Goal: Task Accomplishment & Management: Manage account settings

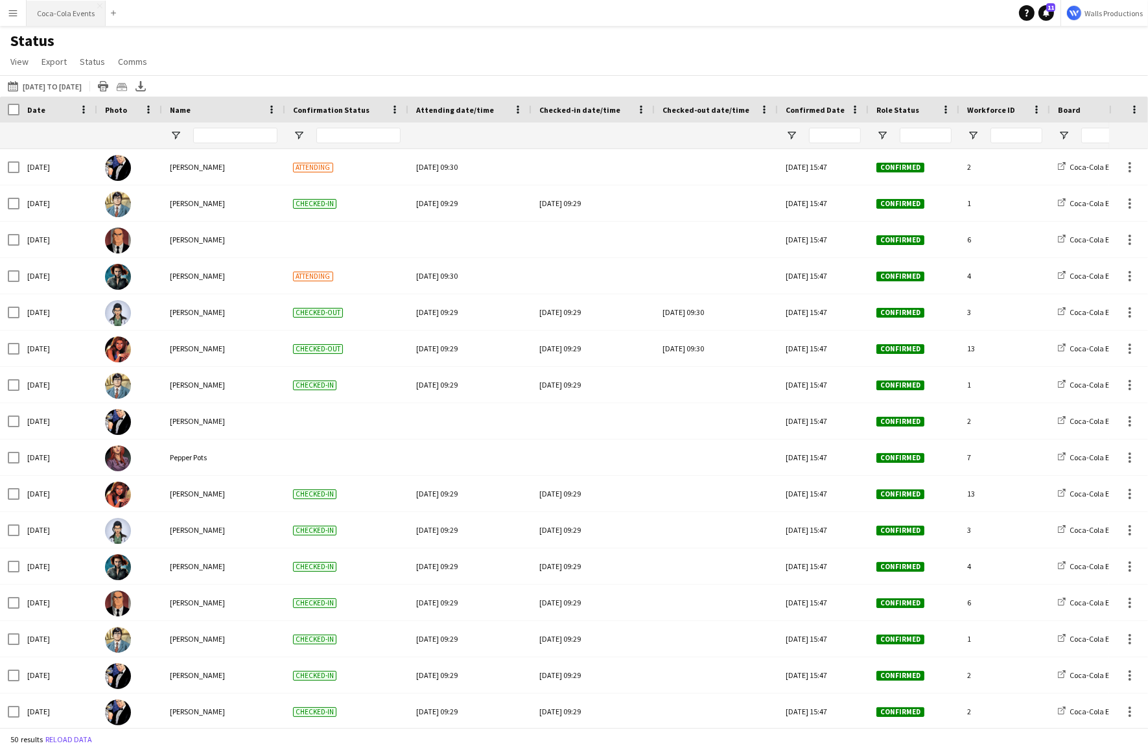
click at [70, 8] on button "Coca-Cola Events Close" at bounding box center [66, 13] width 79 height 25
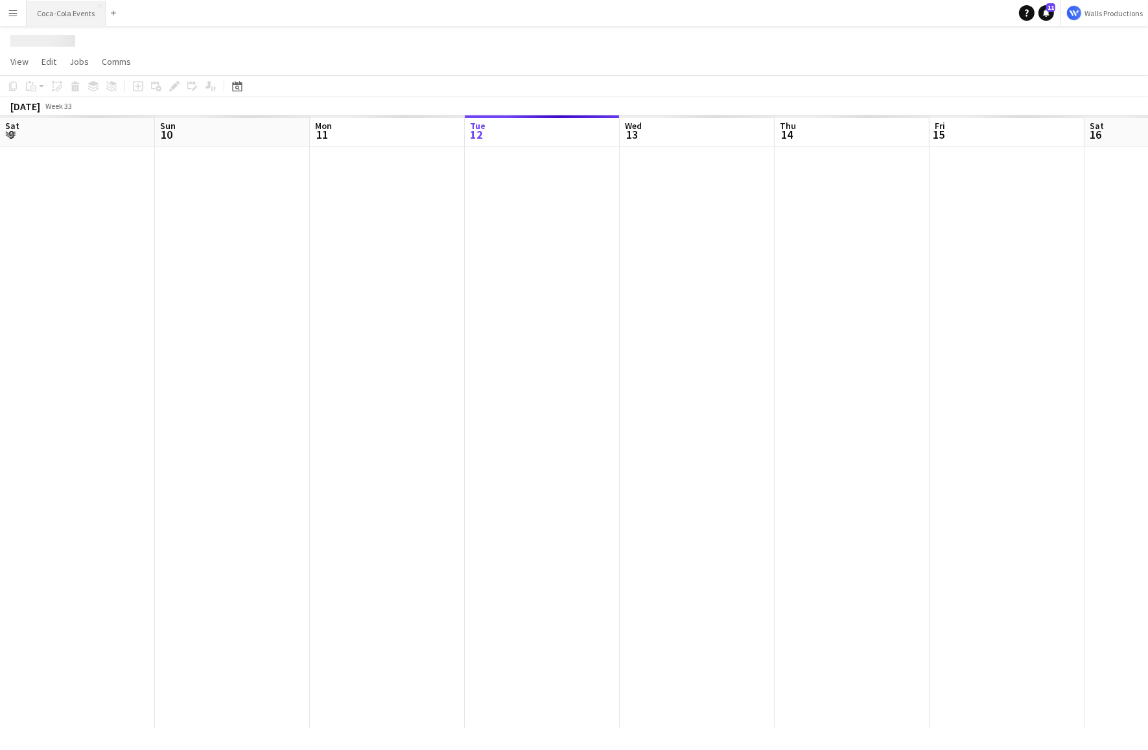
scroll to position [0, 310]
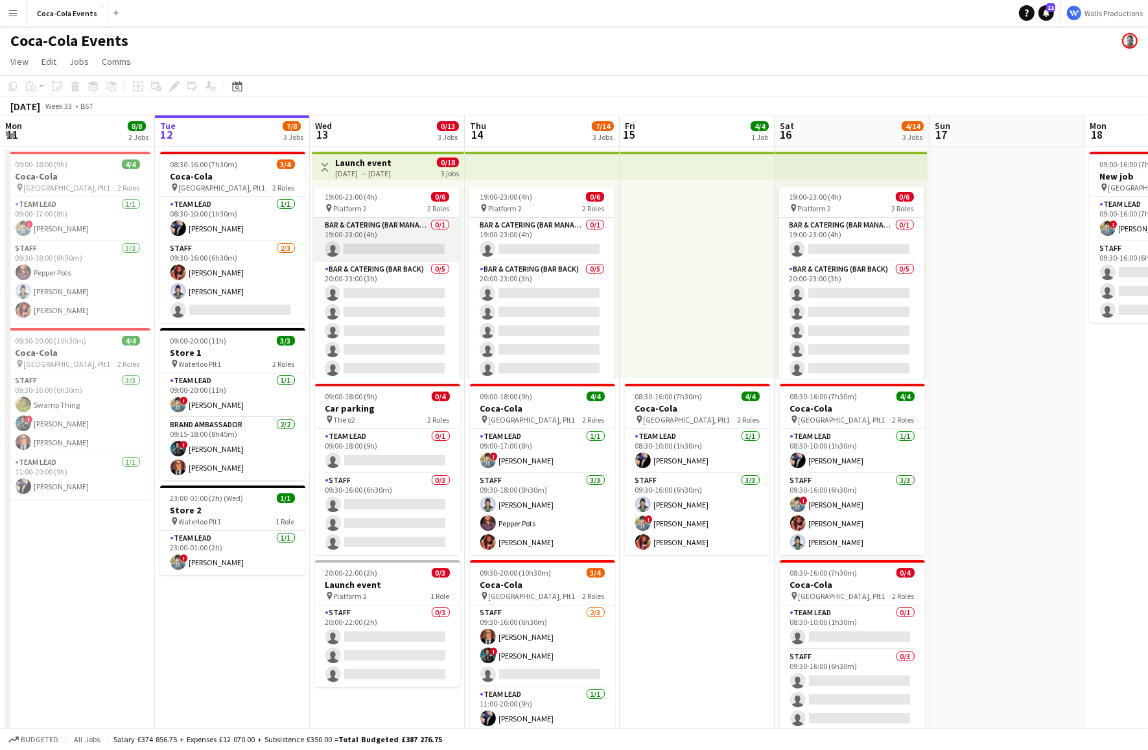
click at [338, 226] on app-card-role "Bar & Catering (Bar Manager) 0/1 19:00-23:00 (4h) single-neutral-actions" at bounding box center [386, 240] width 145 height 44
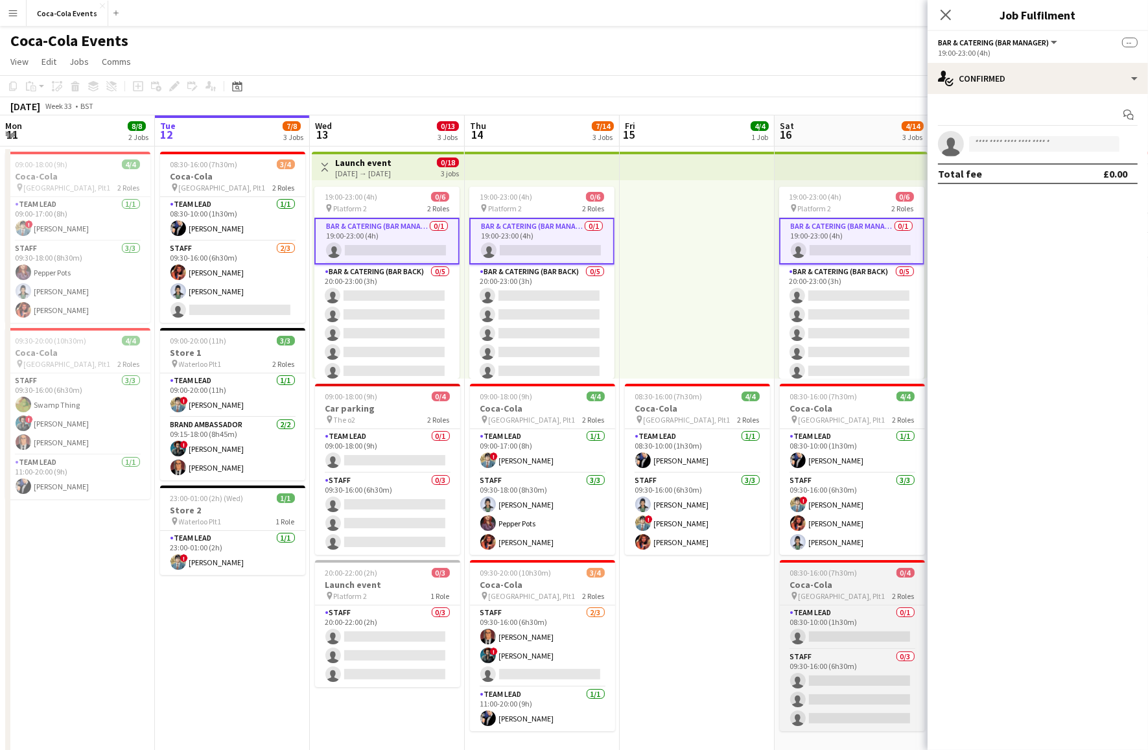
click at [840, 579] on h3 "Coca-Cola" at bounding box center [852, 585] width 145 height 12
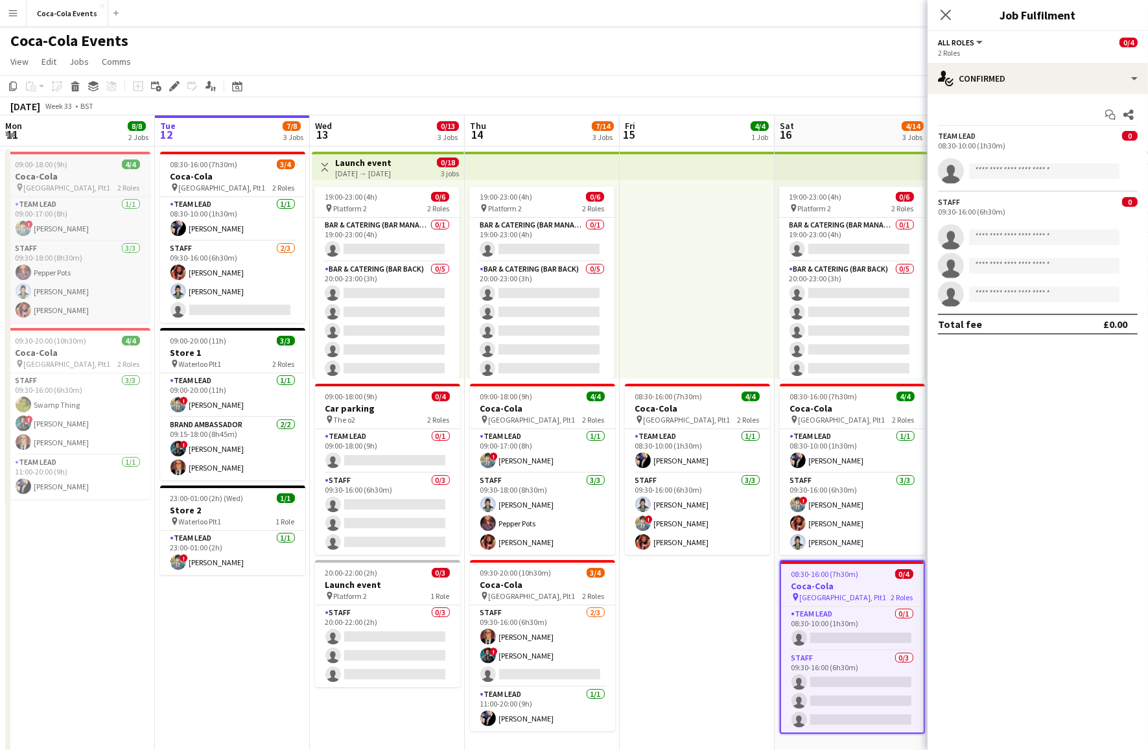
click at [69, 185] on div "pin [STREET_ADDRESS] Roles" at bounding box center [77, 187] width 145 height 10
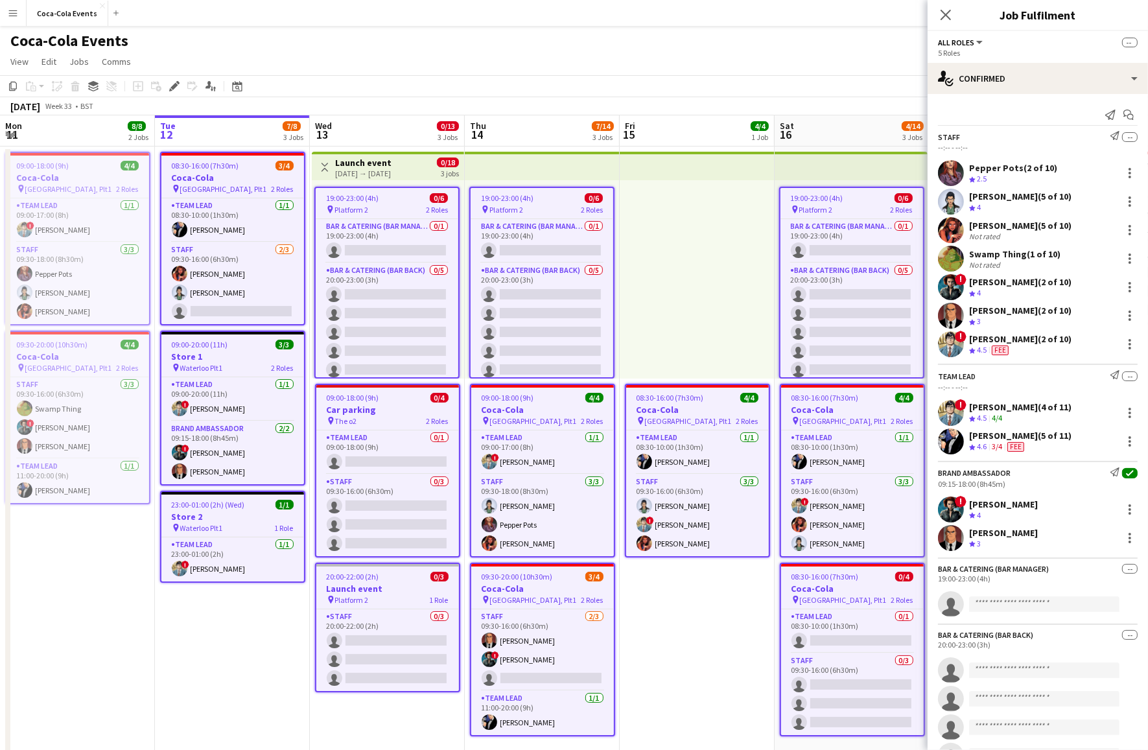
click at [220, 163] on span "08:30-16:00 (7h30m)" at bounding box center [205, 166] width 67 height 10
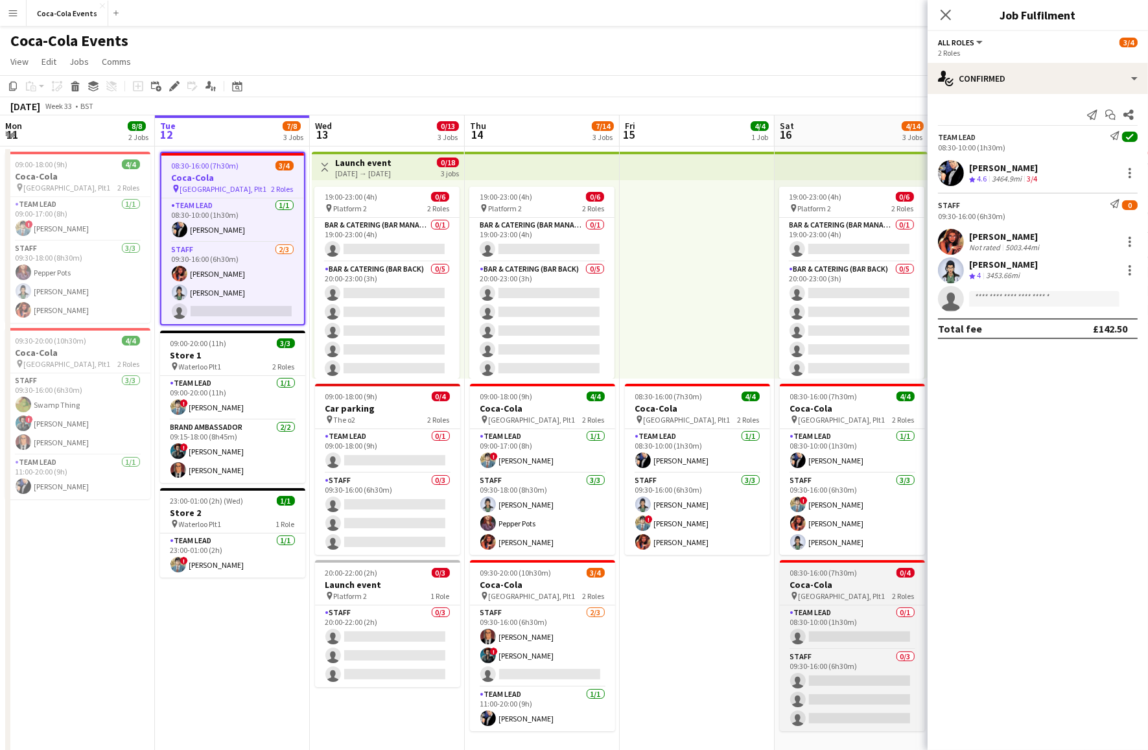
click at [833, 568] on span "08:30-16:00 (7h30m)" at bounding box center [823, 573] width 67 height 10
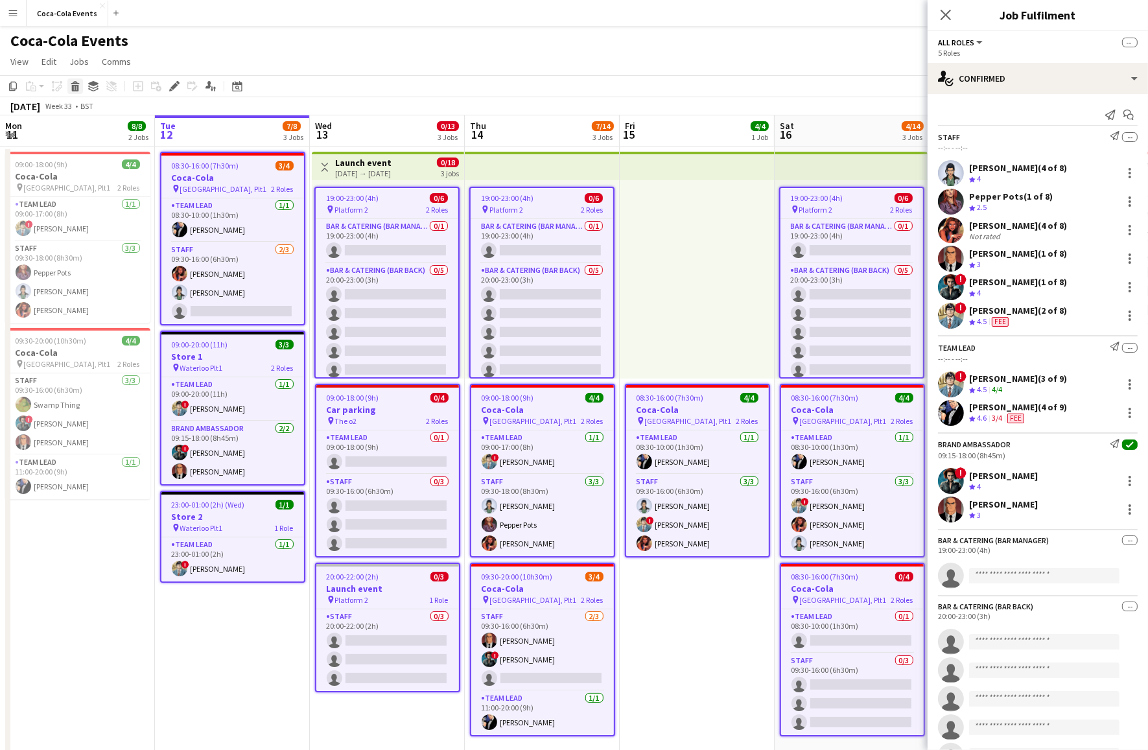
click at [72, 86] on icon at bounding box center [75, 88] width 7 height 6
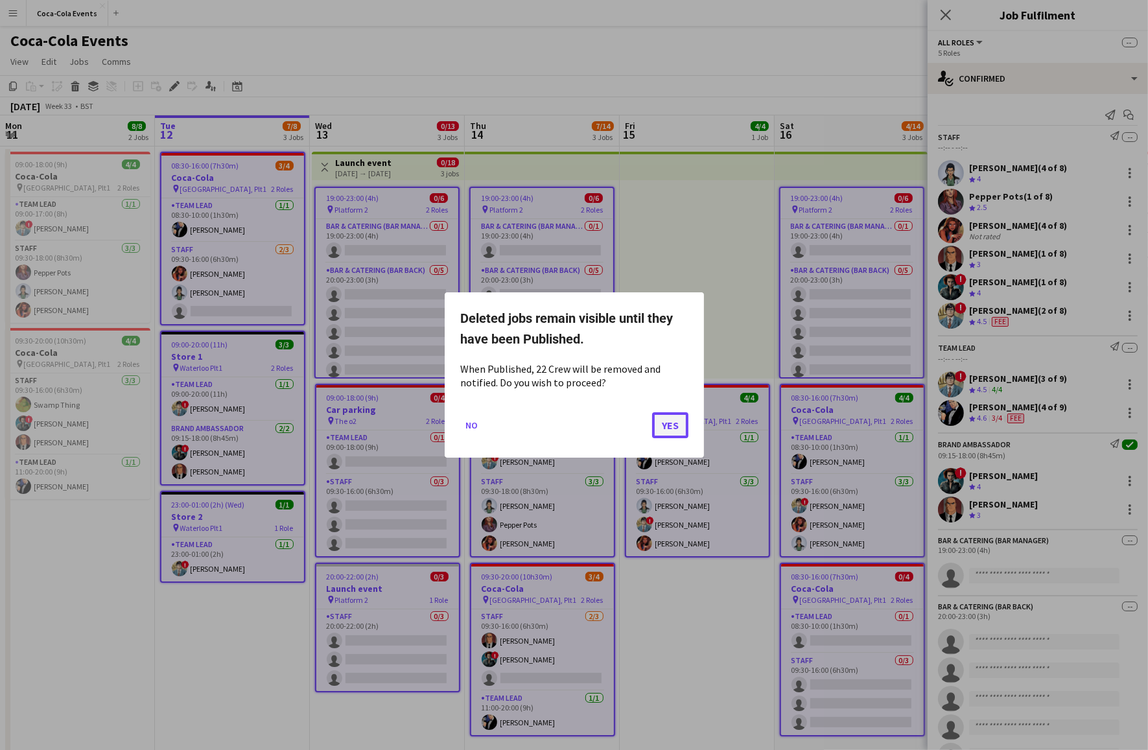
click at [682, 425] on button "Yes" at bounding box center [670, 425] width 36 height 26
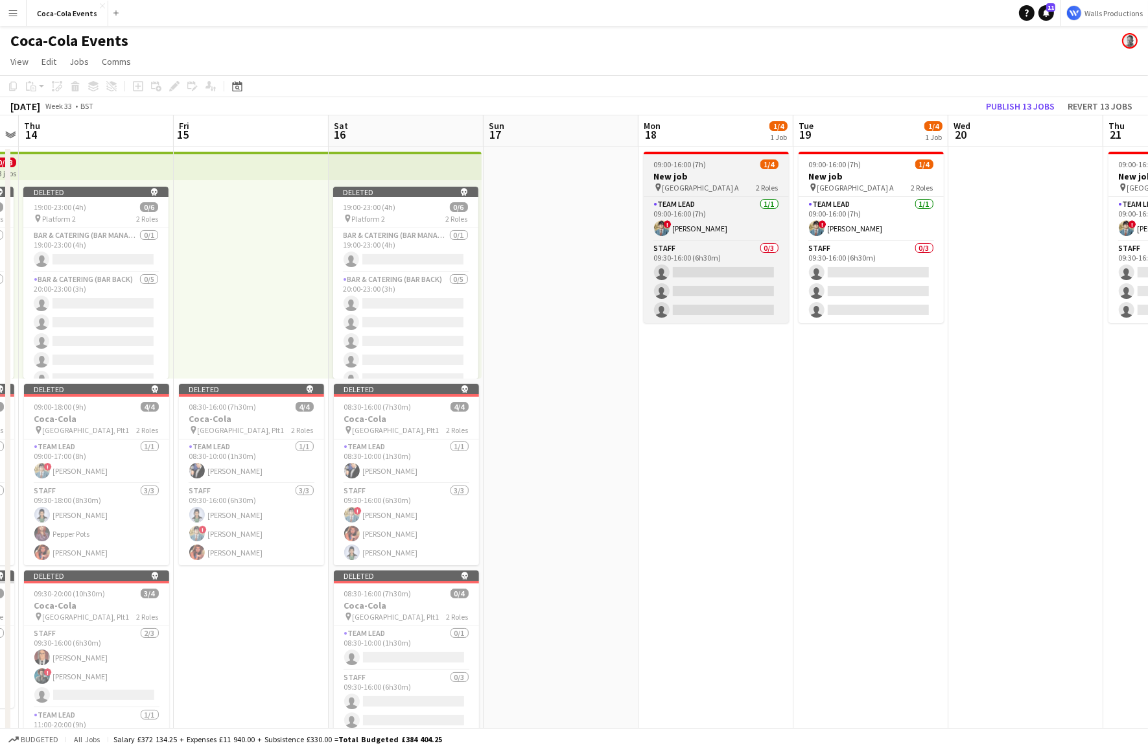
click at [705, 176] on h3 "New job" at bounding box center [716, 176] width 145 height 12
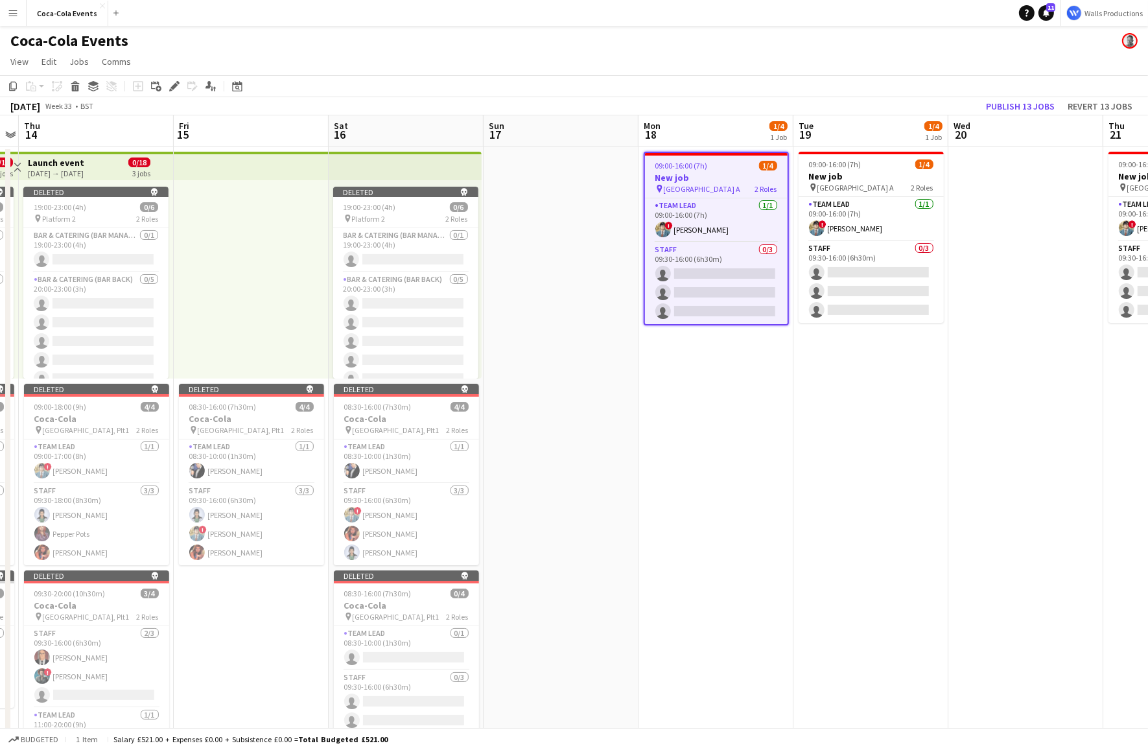
scroll to position [0, 502]
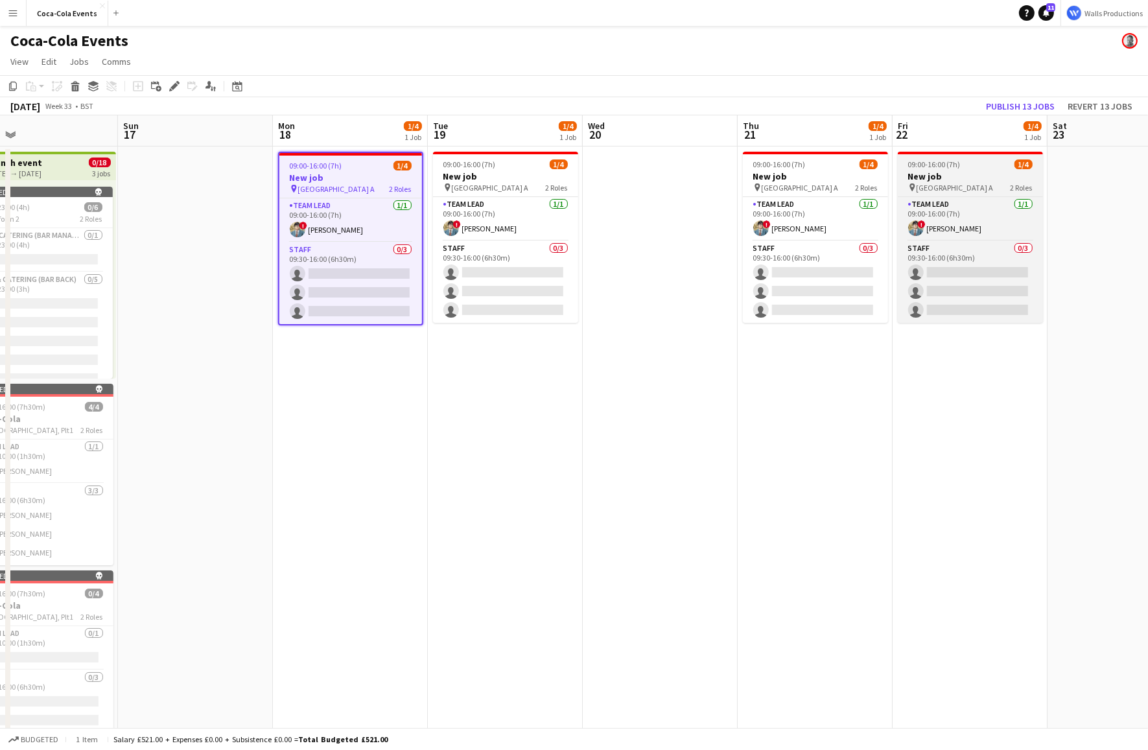
click at [930, 169] on span "09:00-16:00 (7h)" at bounding box center [934, 164] width 52 height 10
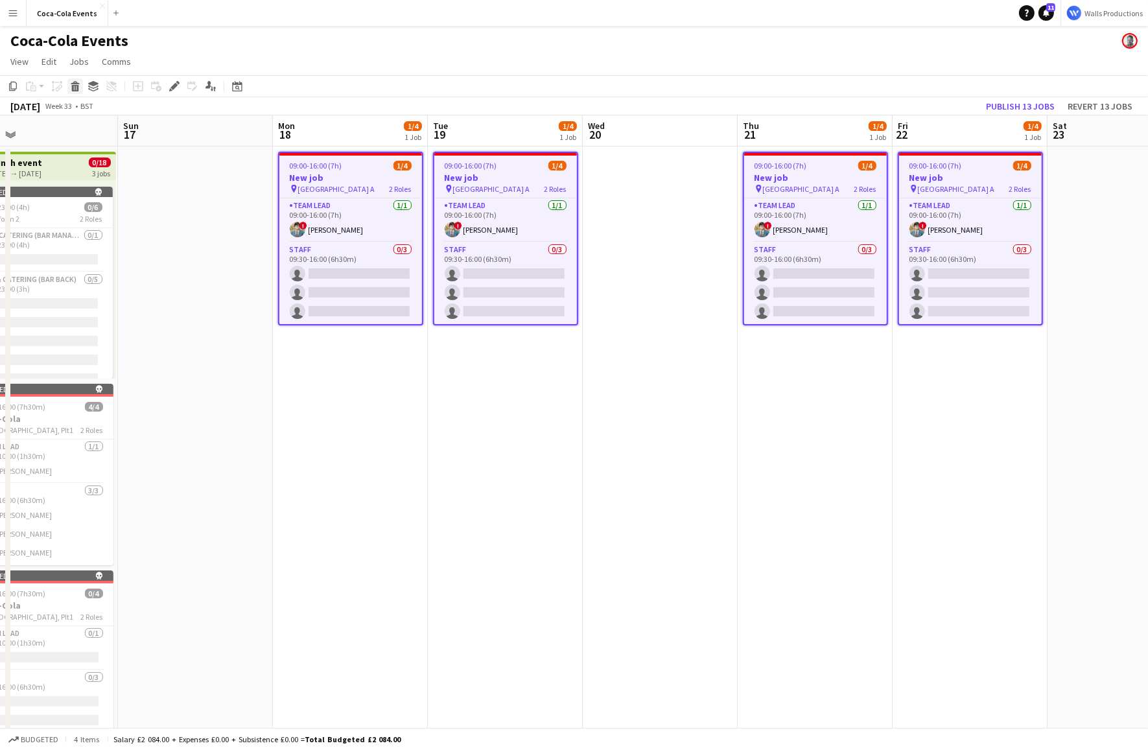
click at [75, 89] on icon at bounding box center [75, 88] width 7 height 6
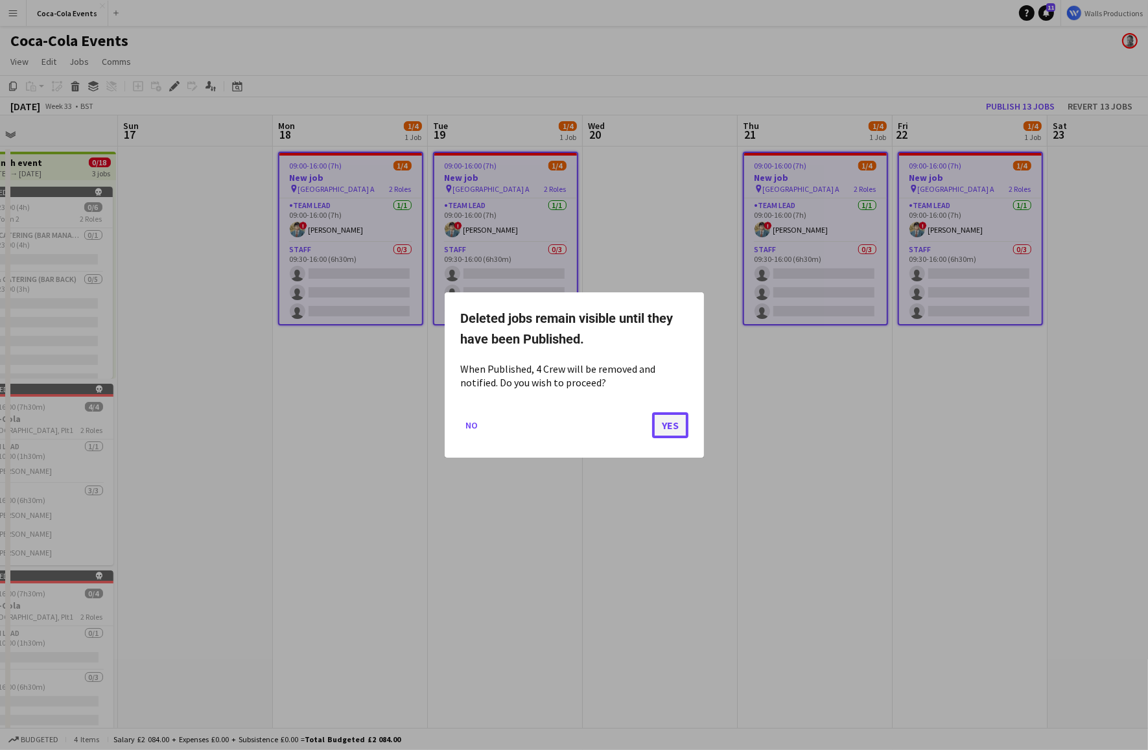
click at [671, 428] on button "Yes" at bounding box center [670, 425] width 36 height 26
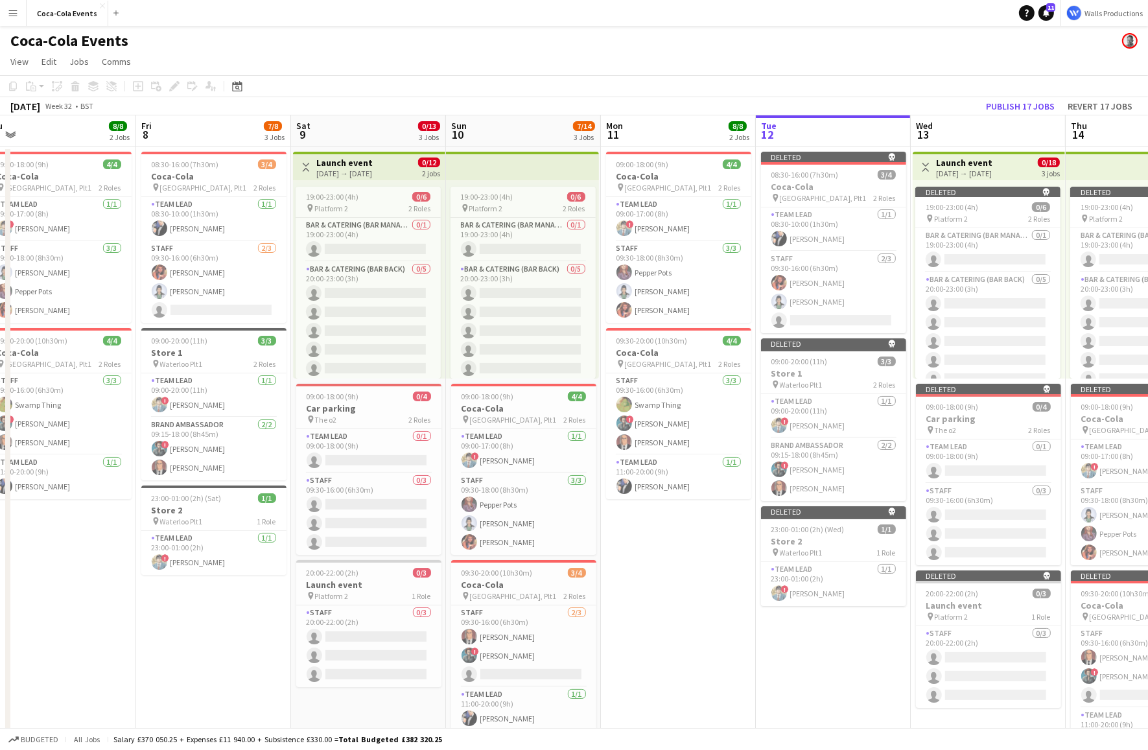
scroll to position [0, 410]
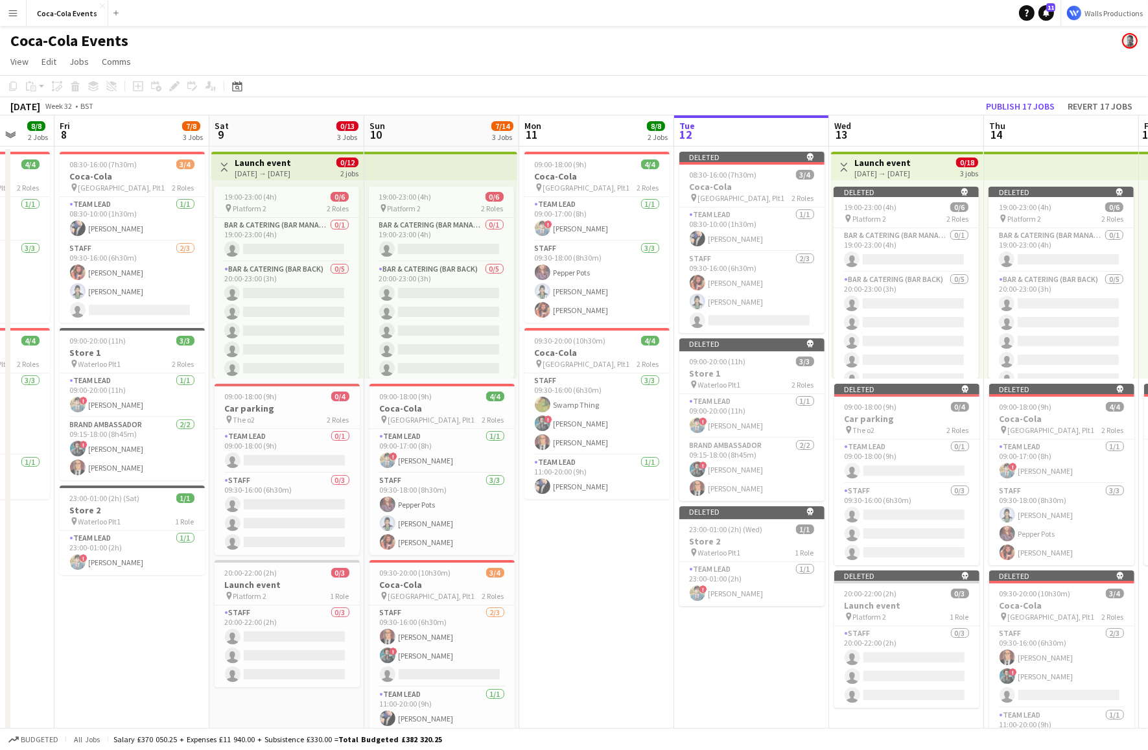
click at [750, 681] on app-date-cell "Deleted skull 08:30-16:00 (7h30m) 3/4 Coca-Cola pin [GEOGRAPHIC_DATA], Plt1 2 R…" at bounding box center [751, 452] width 155 height 612
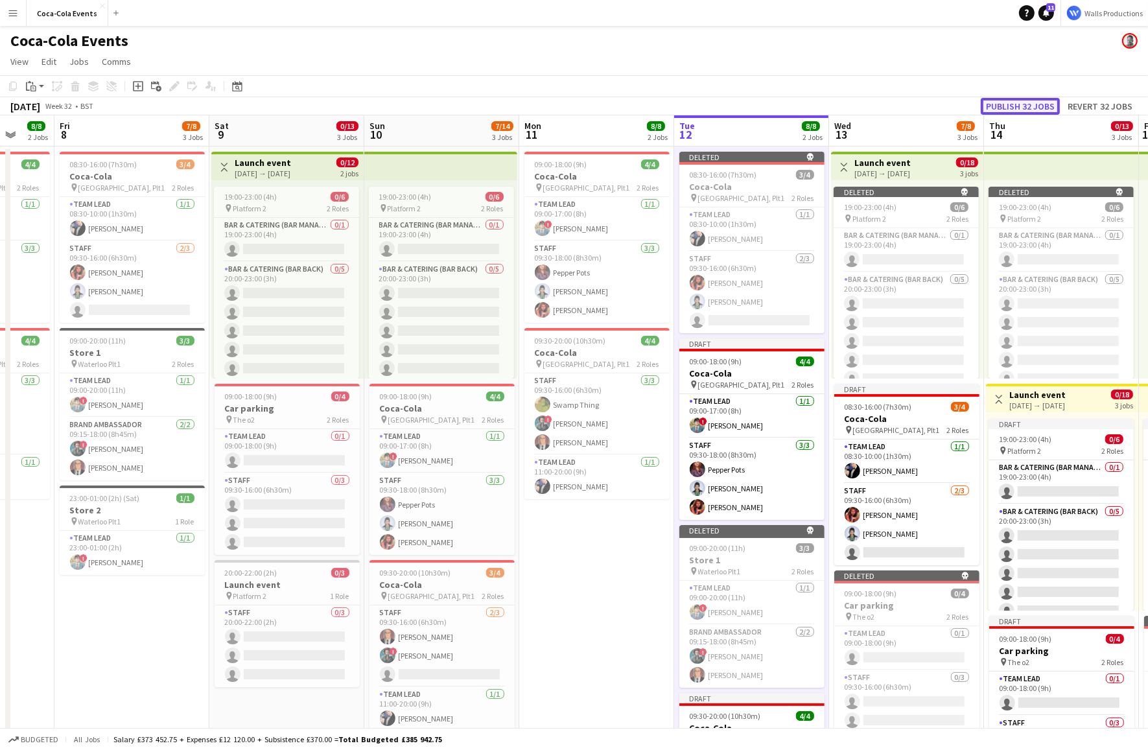
click at [1018, 105] on button "Publish 32 jobs" at bounding box center [1020, 106] width 79 height 17
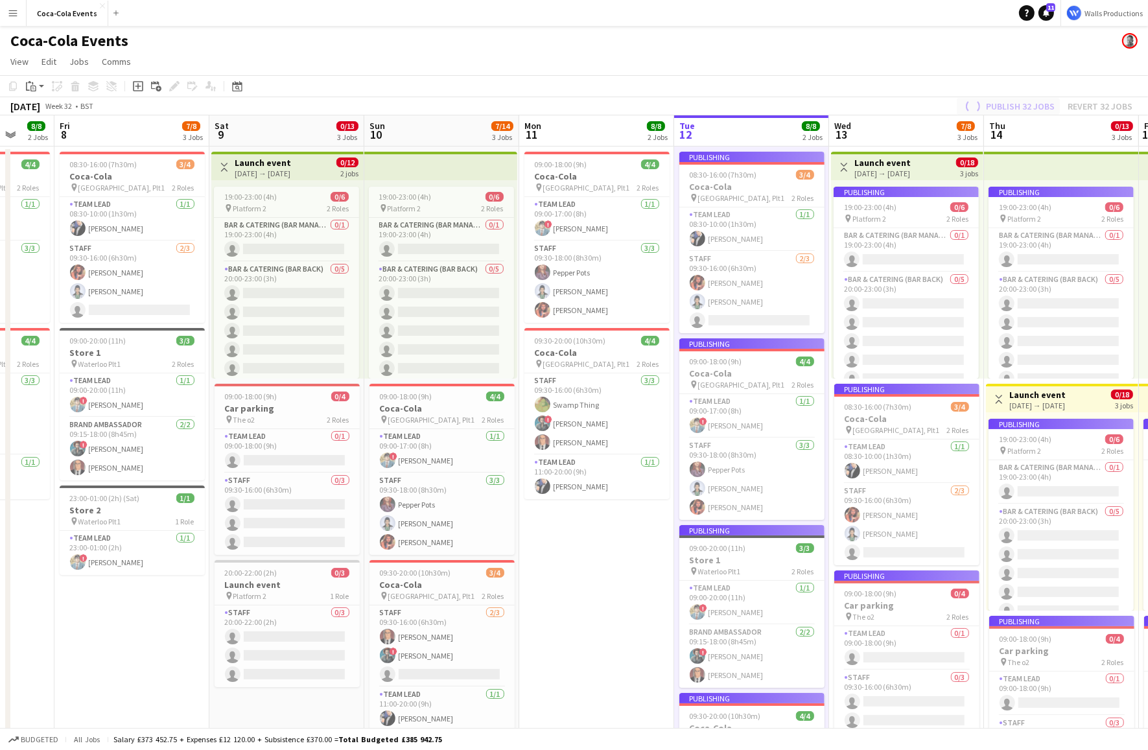
click at [1018, 105] on div "Publish 32 jobs Revert 32 jobs" at bounding box center [1047, 106] width 202 height 17
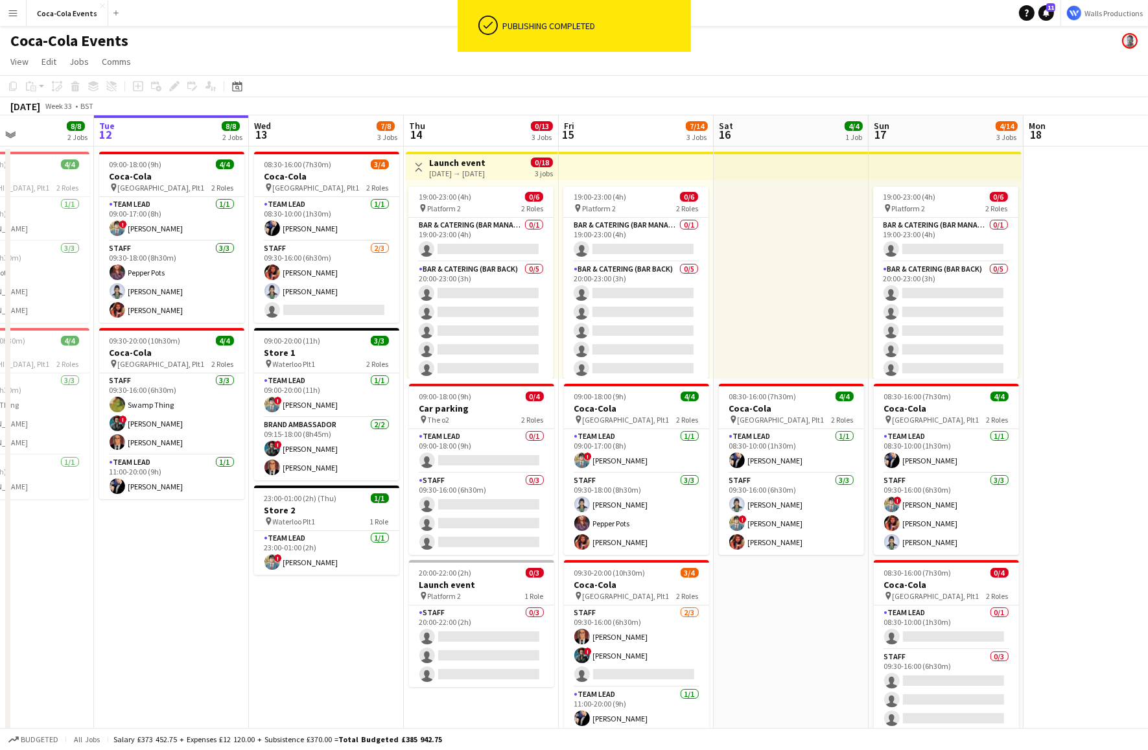
scroll to position [0, 369]
